Goal: Find specific page/section: Find specific page/section

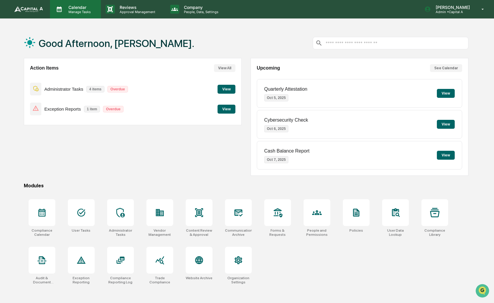
click at [84, 11] on p "Manage Tasks" at bounding box center [79, 12] width 30 height 4
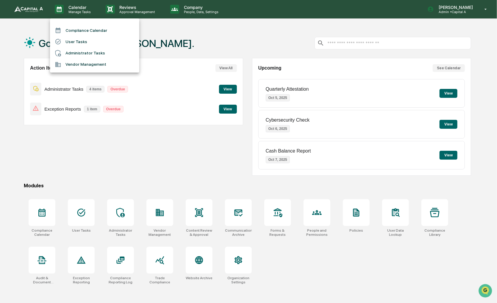
click at [84, 27] on li "Compliance Calendar" at bounding box center [94, 30] width 89 height 11
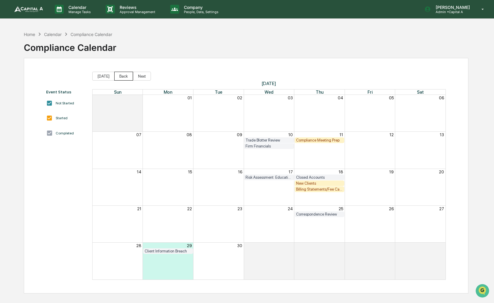
click at [122, 75] on button "Back" at bounding box center [123, 76] width 19 height 9
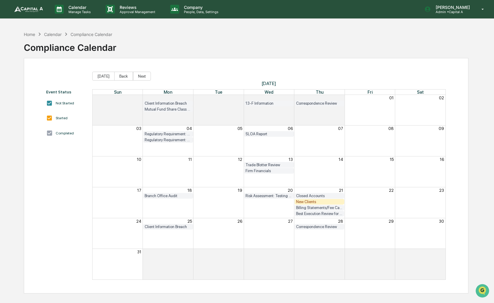
drag, startPoint x: 245, startPoint y: 54, endPoint x: 233, endPoint y: 56, distance: 12.0
click at [233, 56] on div "Home Calendar Compliance Calendar Compliance Calendar" at bounding box center [246, 43] width 445 height 30
click at [125, 75] on button "Back" at bounding box center [123, 76] width 19 height 9
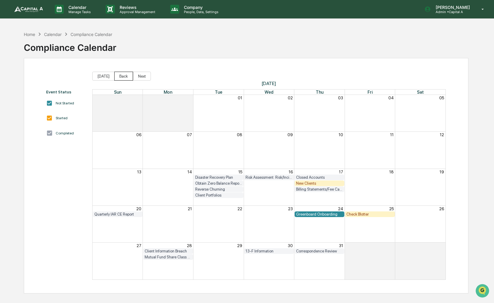
click at [125, 76] on button "Back" at bounding box center [123, 76] width 19 height 9
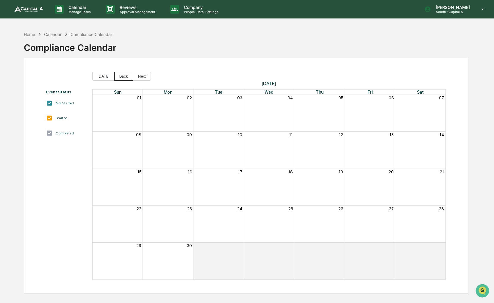
click at [125, 76] on button "Back" at bounding box center [123, 76] width 19 height 9
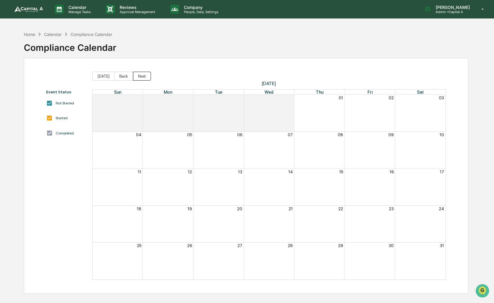
click at [135, 77] on button "Next" at bounding box center [142, 76] width 18 height 9
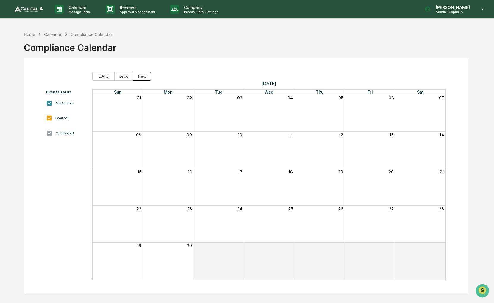
click at [135, 77] on button "Next" at bounding box center [142, 76] width 18 height 9
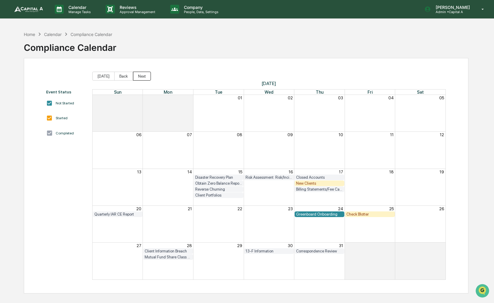
click at [135, 77] on button "Next" at bounding box center [142, 76] width 18 height 9
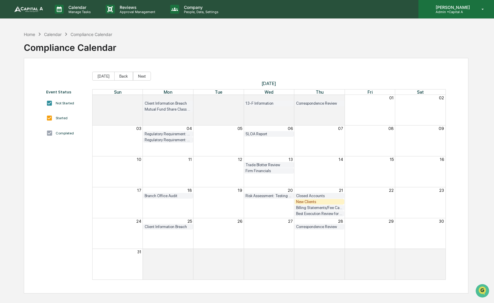
click at [482, 14] on div "[PERSON_NAME] Admin • Capital A" at bounding box center [456, 9] width 76 height 18
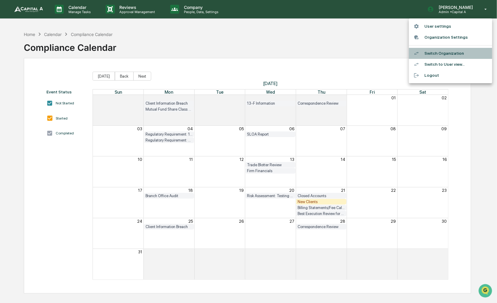
click at [453, 49] on li "Switch Organization" at bounding box center [450, 53] width 83 height 11
